Goal: Task Accomplishment & Management: Manage account settings

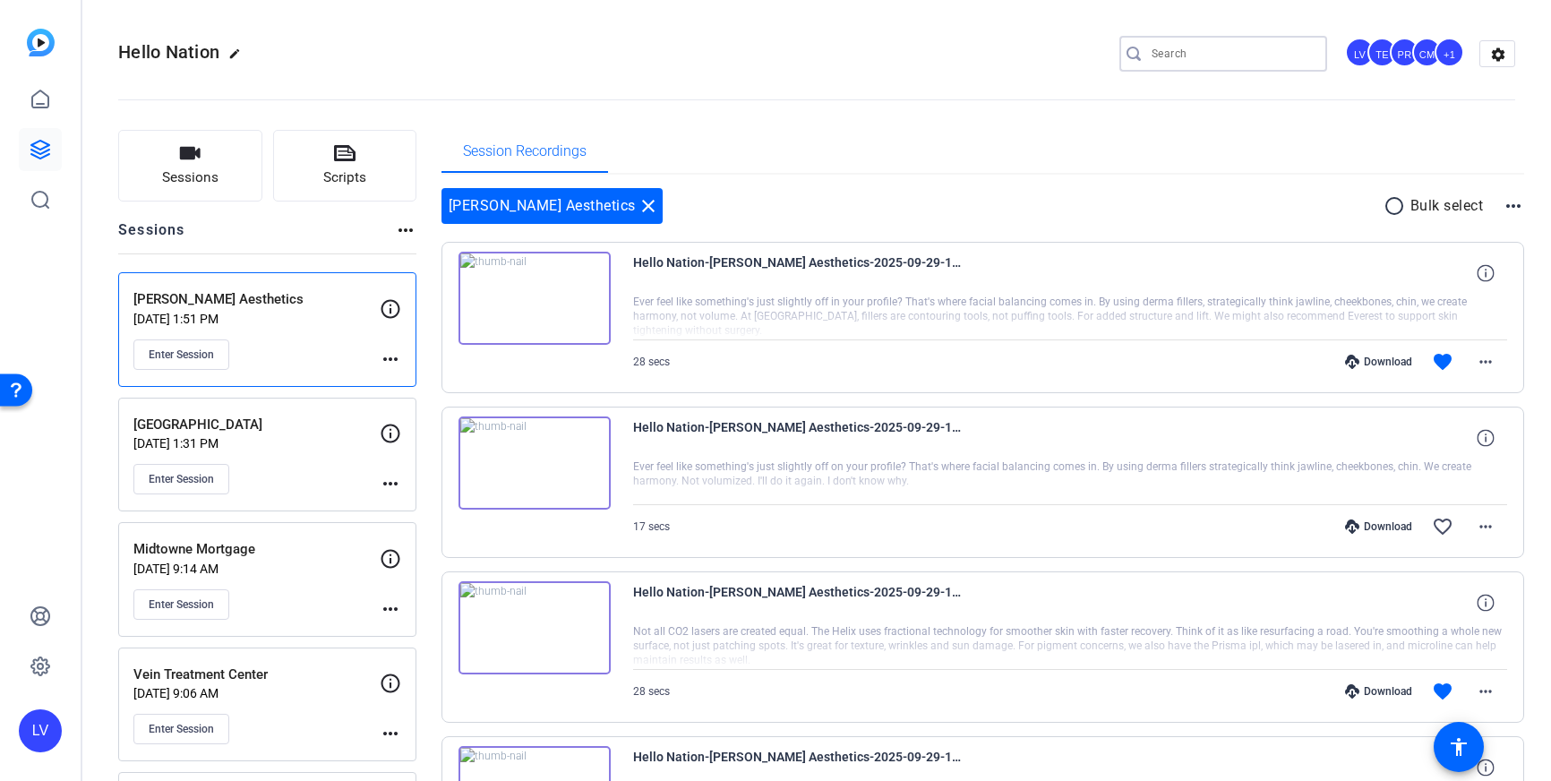
click at [1232, 53] on input "Search" at bounding box center [1232, 53] width 161 height 21
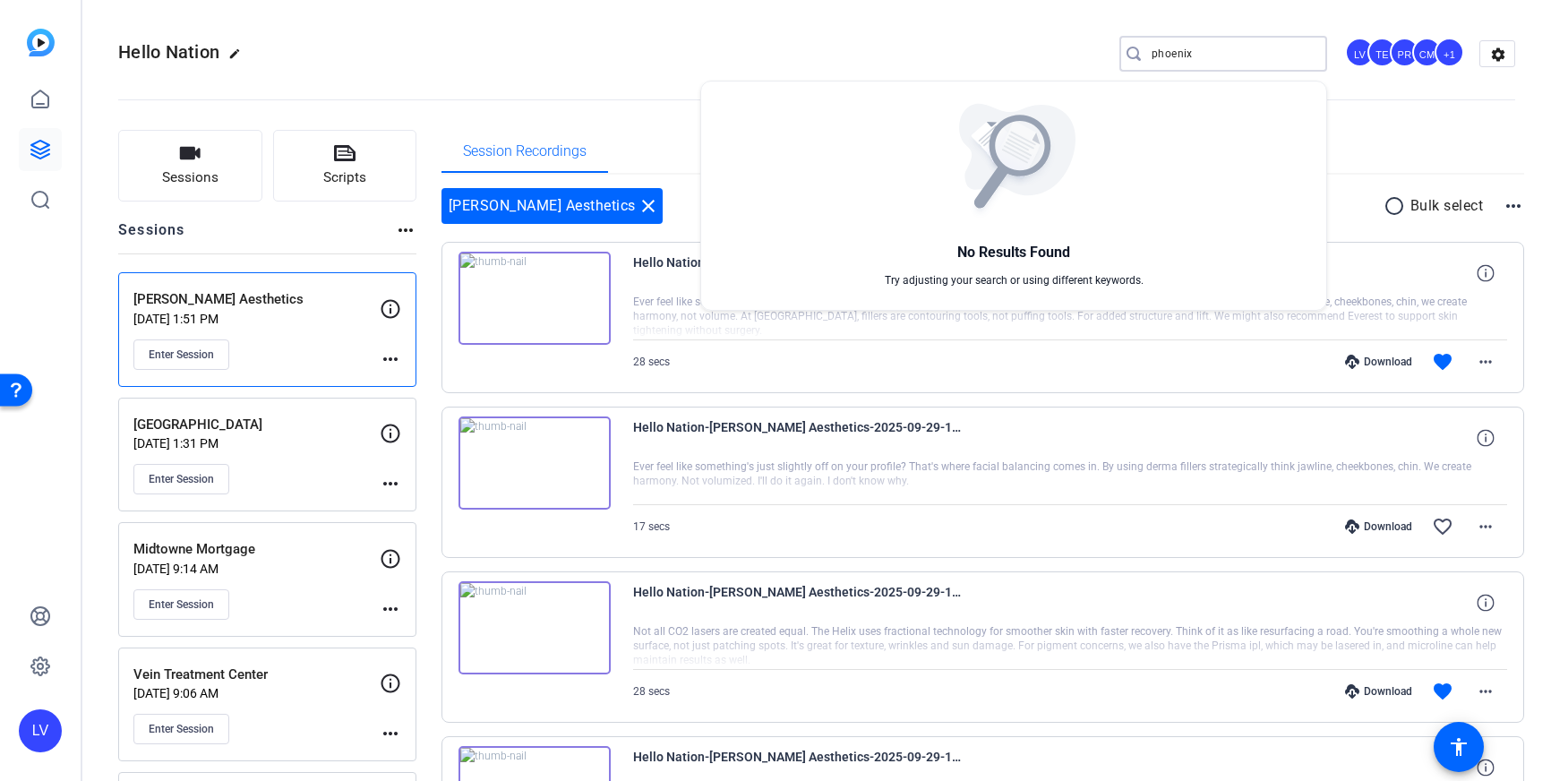
type input "phoenix"
click at [531, 59] on div at bounding box center [775, 390] width 1551 height 781
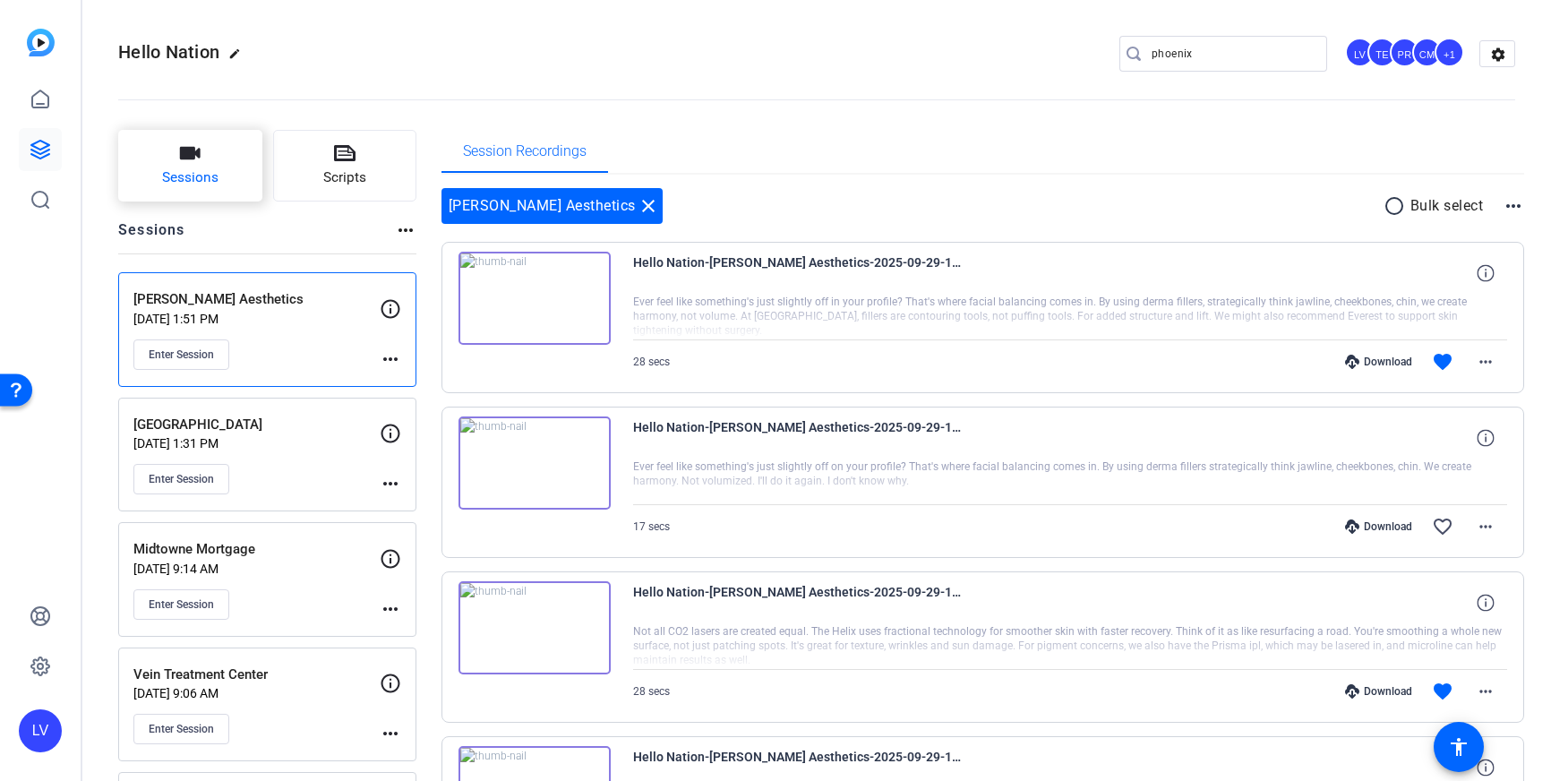
click at [184, 177] on span "Sessions" at bounding box center [190, 177] width 56 height 21
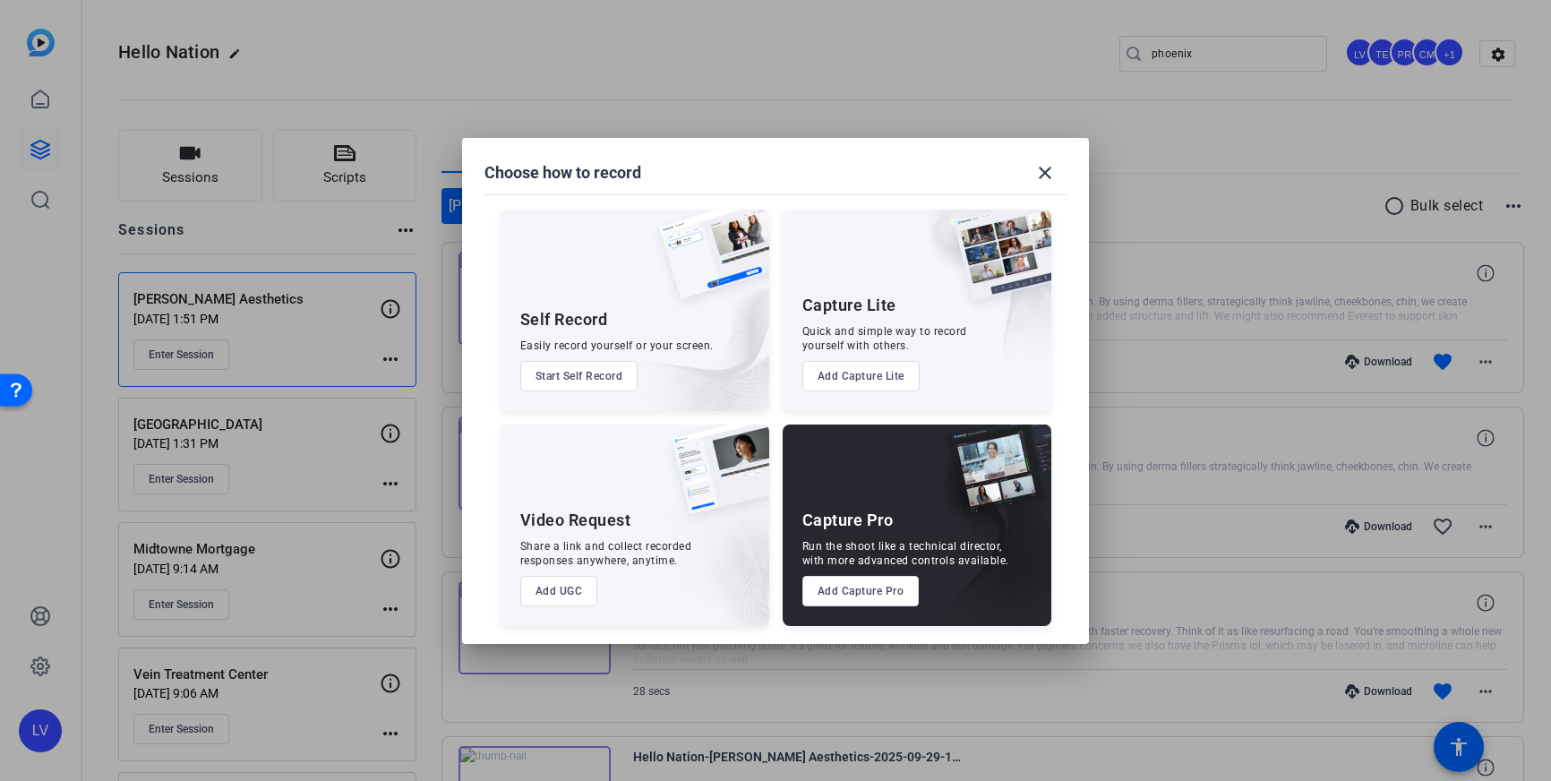
click at [841, 585] on button "Add Capture Pro" at bounding box center [861, 591] width 117 height 30
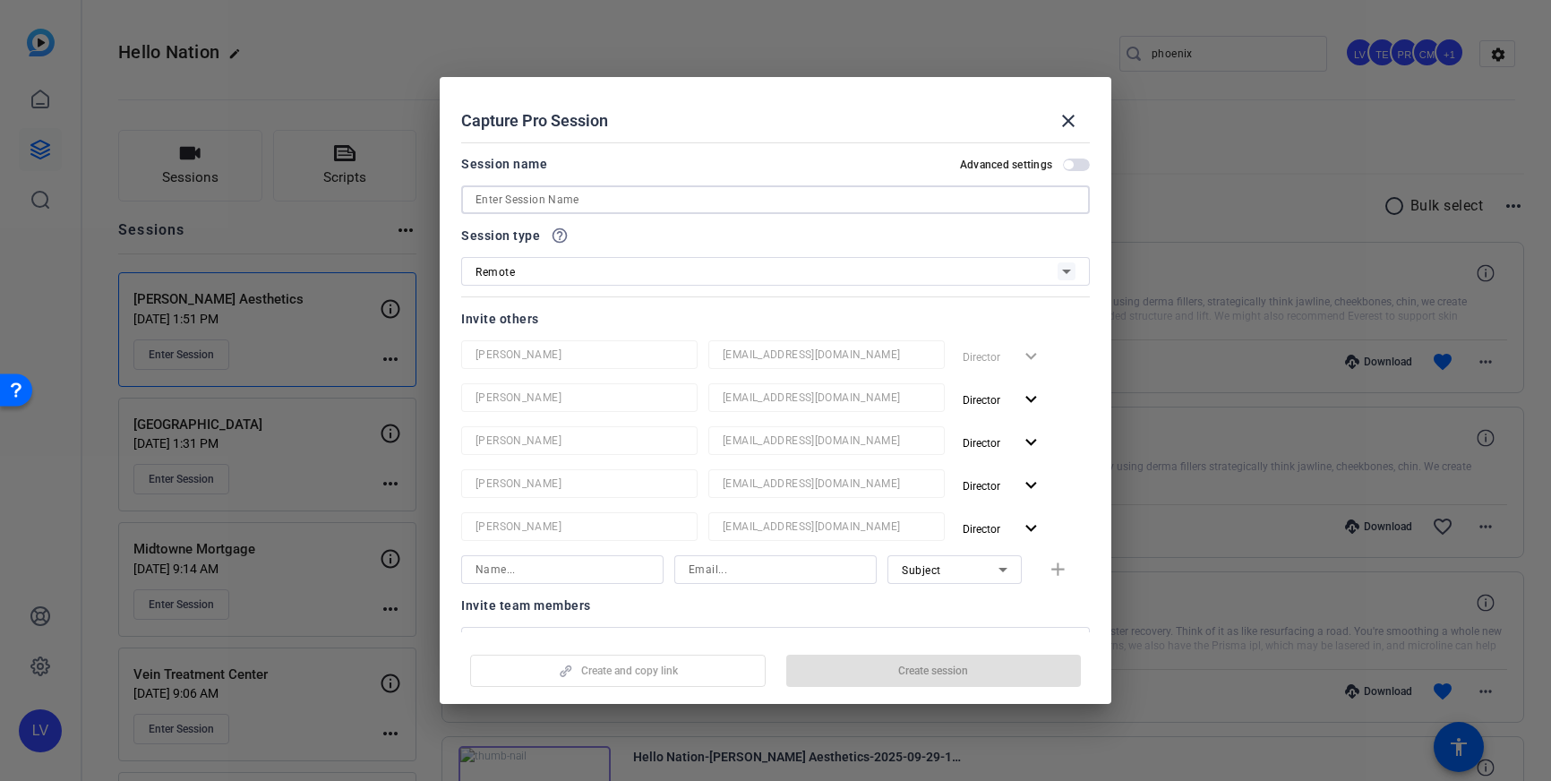
click at [787, 205] on input at bounding box center [776, 199] width 600 height 21
paste input "Phoenix Physical Therapy"
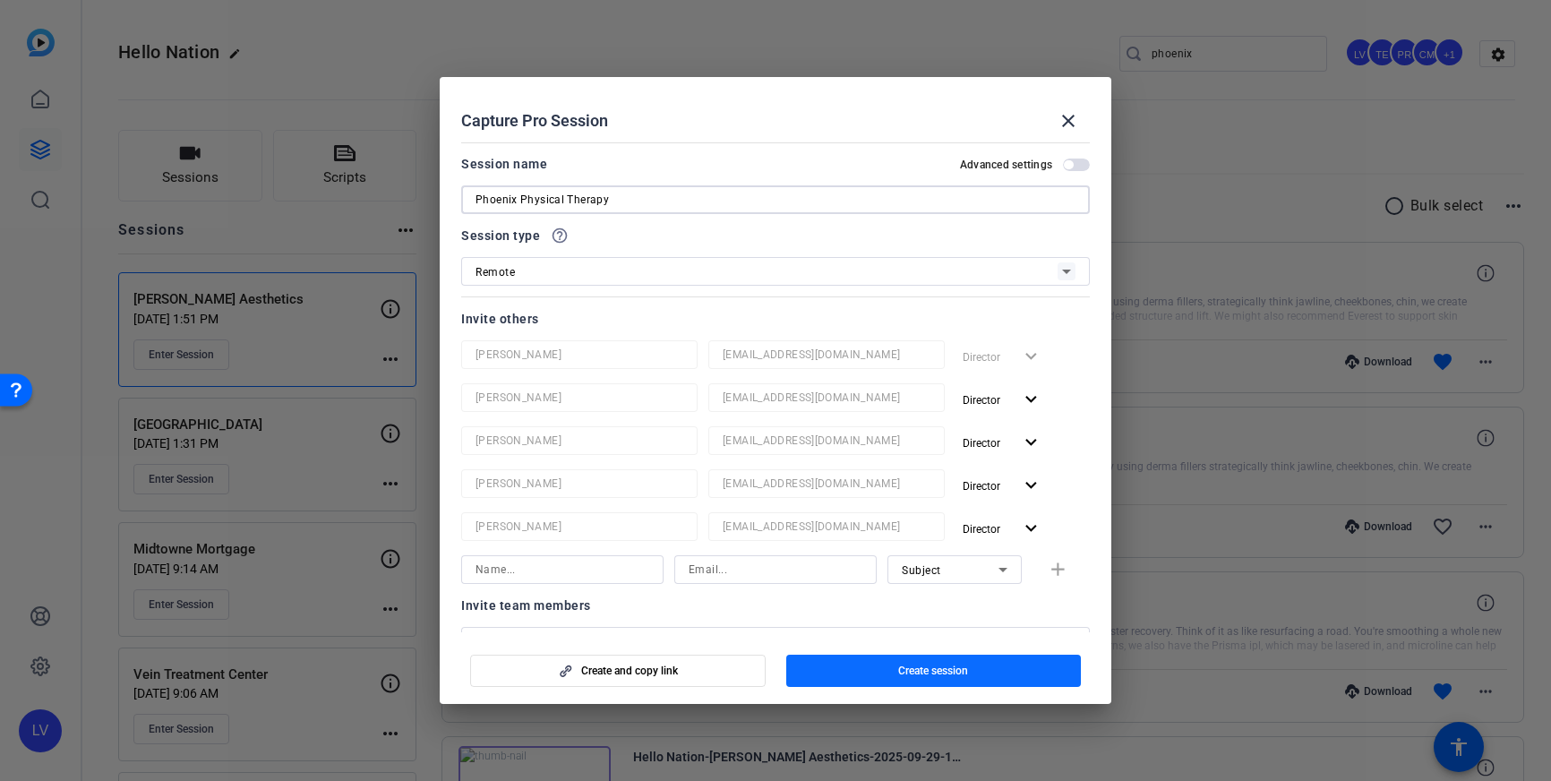
type input "Phoenix Physical Therapy"
click at [889, 672] on span "button" at bounding box center [934, 670] width 296 height 43
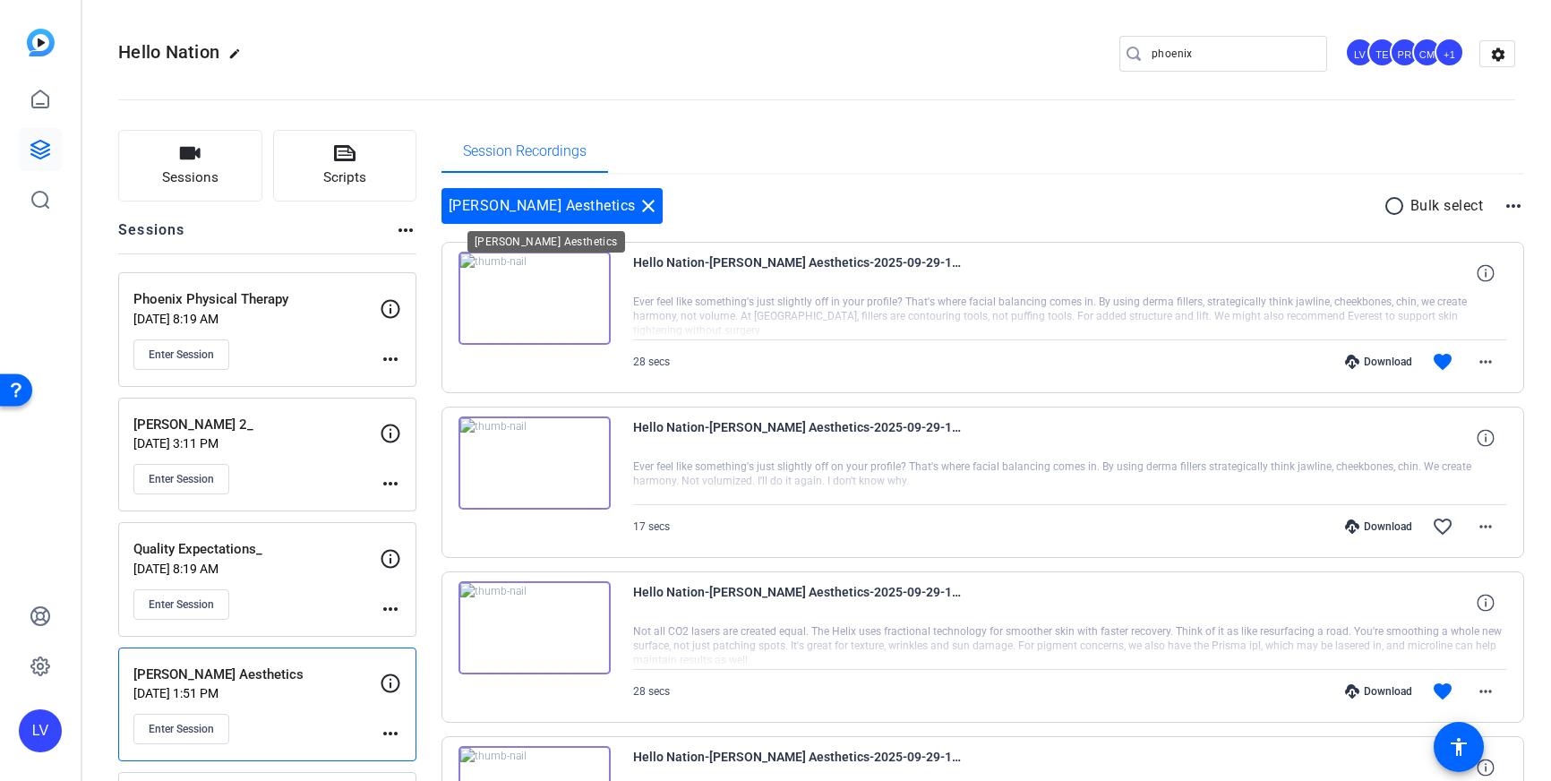
click at [638, 211] on mat-icon "close" at bounding box center [648, 205] width 21 height 21
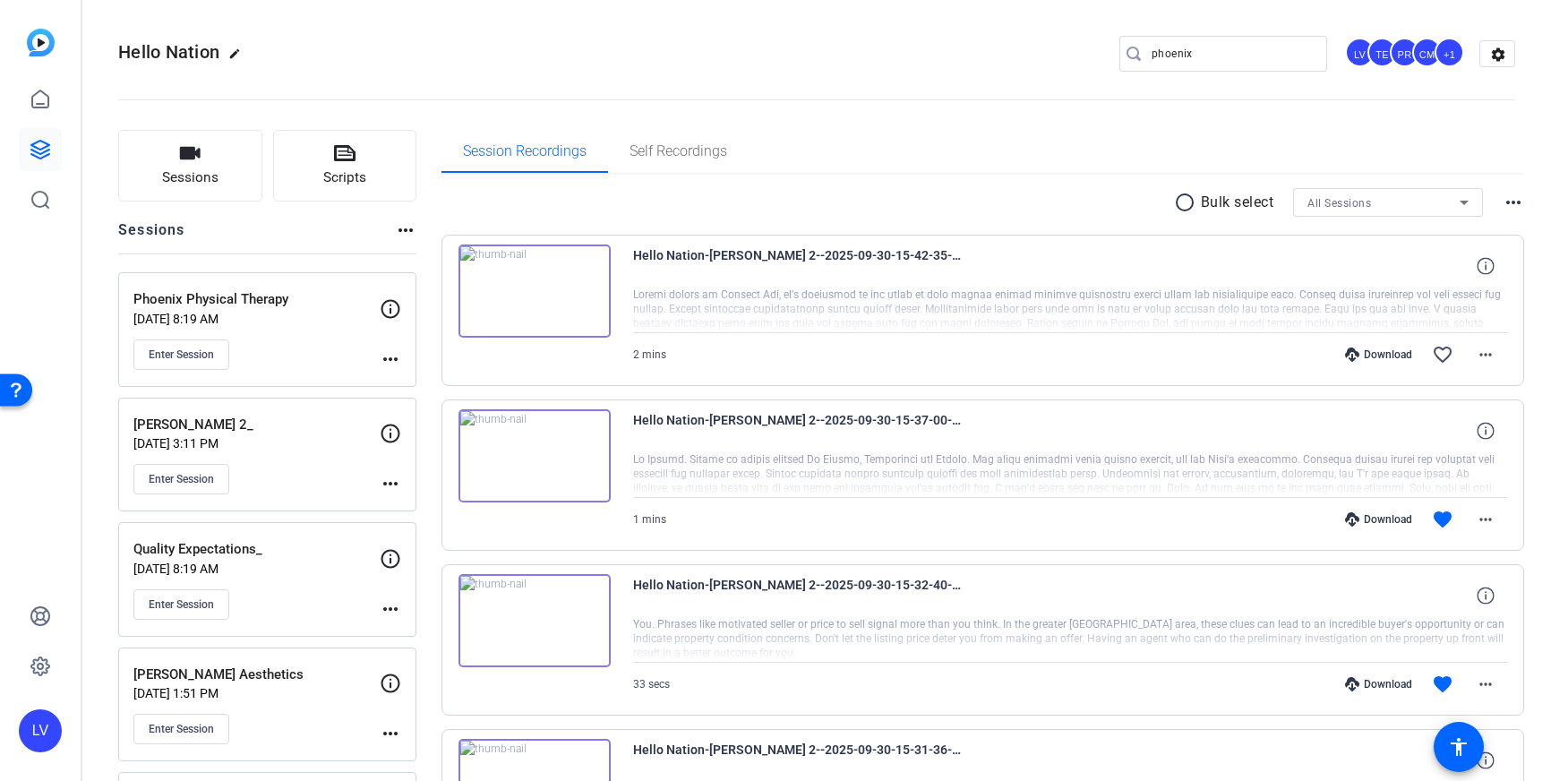
click at [389, 363] on mat-icon "more_horiz" at bounding box center [390, 358] width 21 height 21
click at [433, 388] on span "Edit Session" at bounding box center [435, 384] width 82 height 21
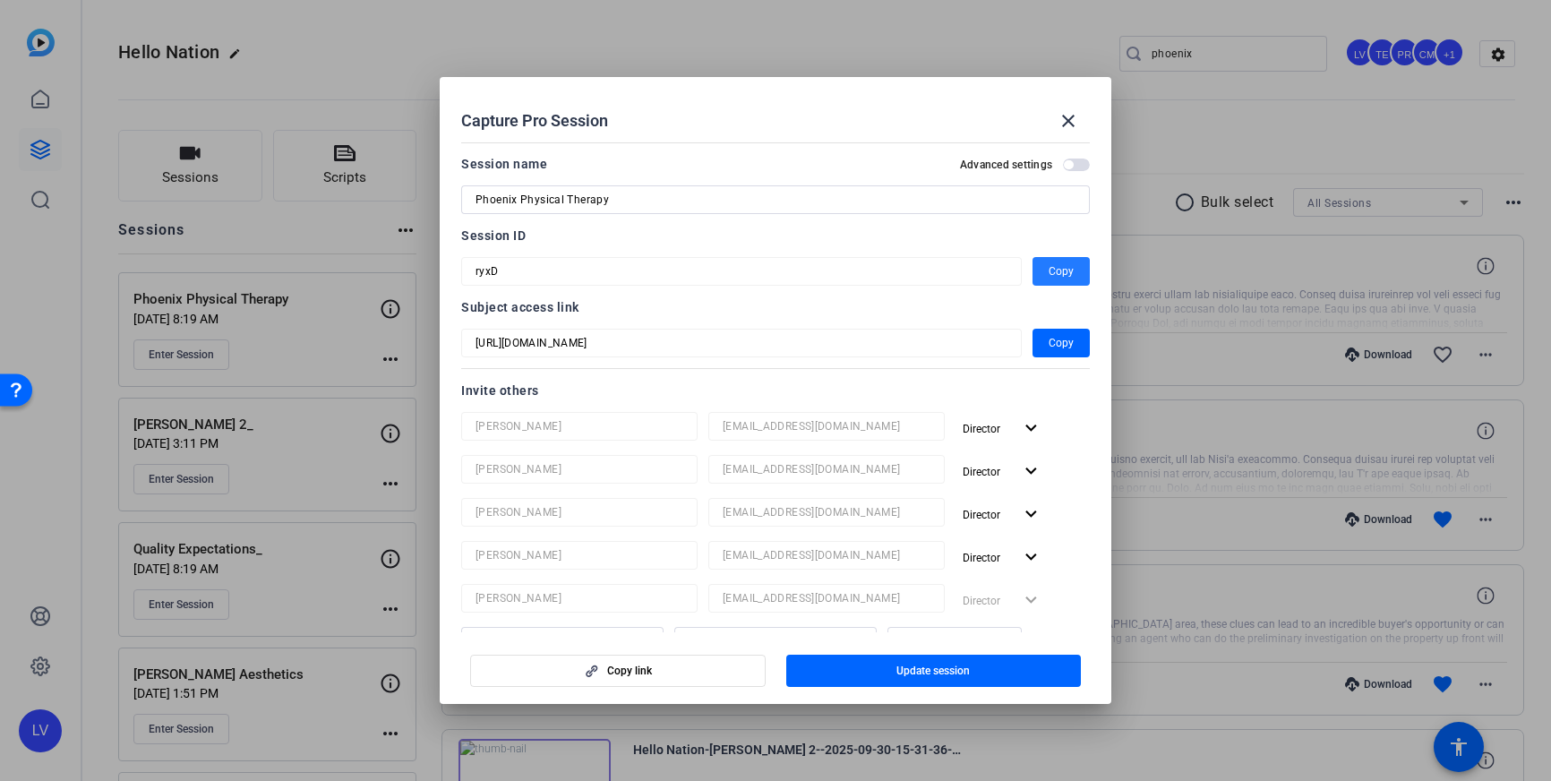
click at [1054, 268] on span "Copy" at bounding box center [1061, 271] width 25 height 21
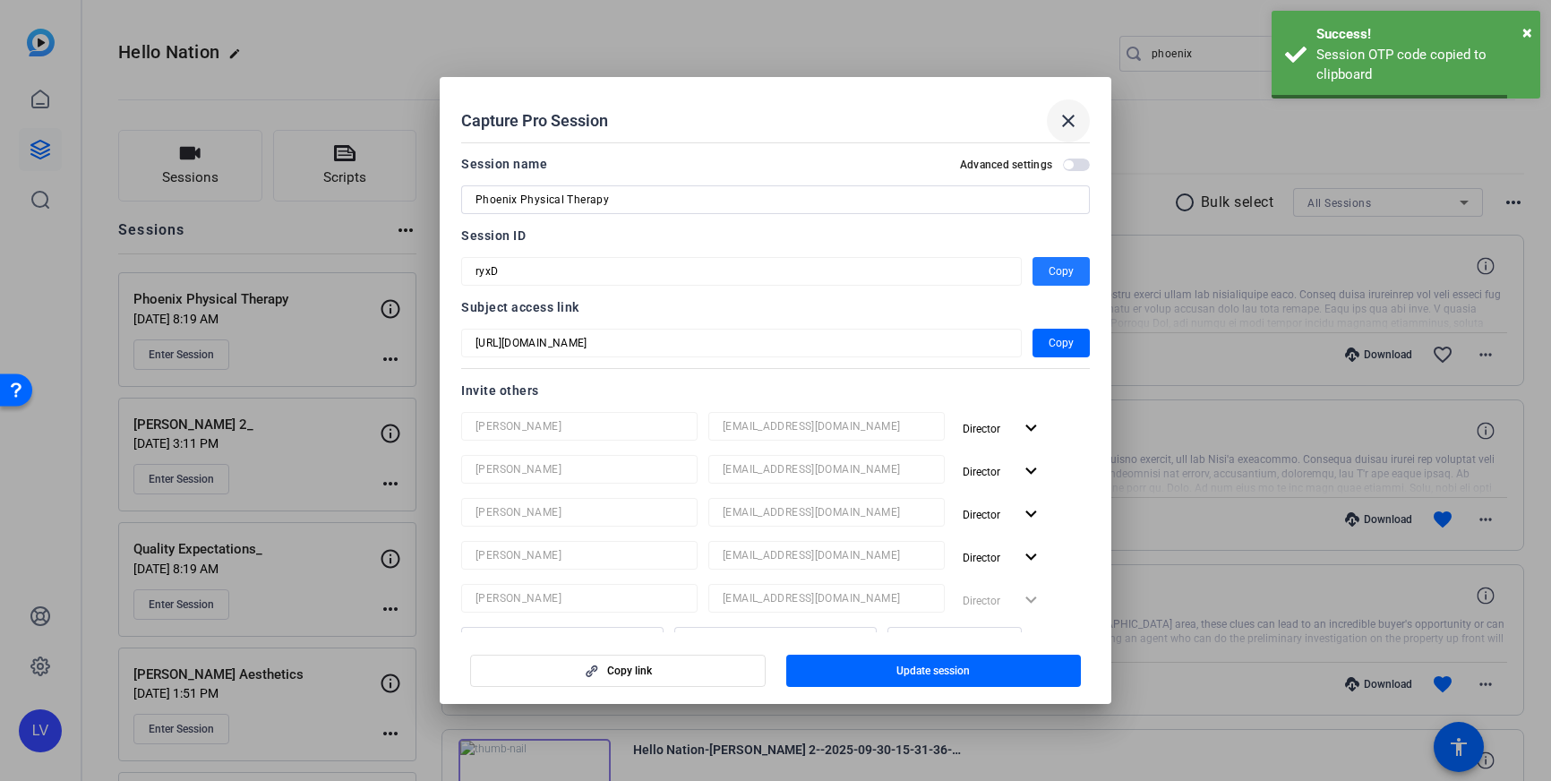
click at [1074, 126] on mat-icon "close" at bounding box center [1068, 120] width 21 height 21
